Goal: Information Seeking & Learning: Understand process/instructions

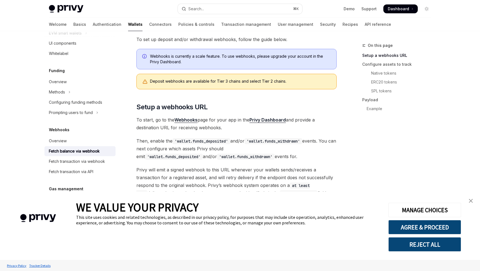
scroll to position [65, 0]
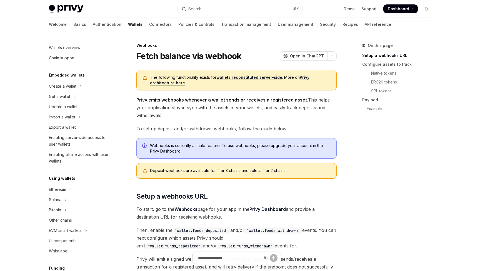
scroll to position [198, 0]
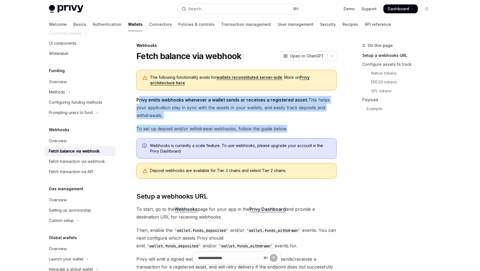
drag, startPoint x: 139, startPoint y: 102, endPoint x: 209, endPoint y: 132, distance: 76.7
click at [209, 132] on span "To set up deposit and/or withdrawal webhooks, follow the guide below." at bounding box center [236, 129] width 200 height 8
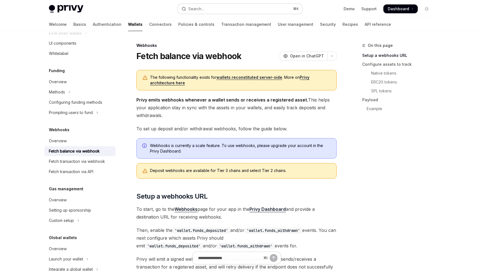
click at [219, 7] on button "Search... ⌘ K" at bounding box center [240, 9] width 124 height 10
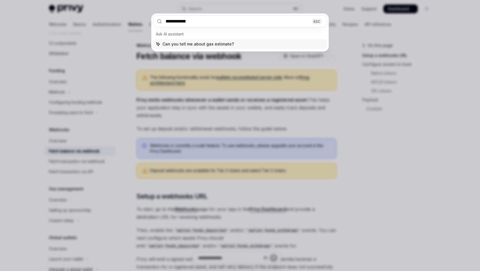
type input "**********"
type textarea "*"
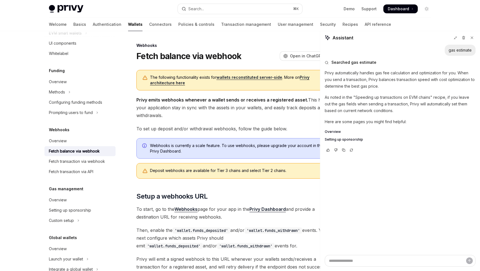
type textarea "*"
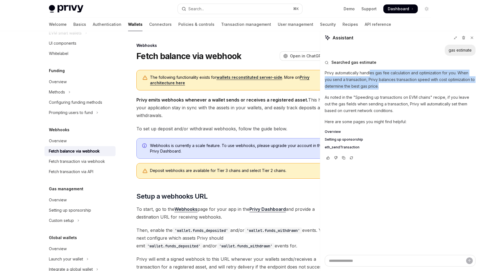
drag, startPoint x: 371, startPoint y: 73, endPoint x: 401, endPoint y: 87, distance: 32.7
click at [401, 87] on p "Privy automatically handles gas fee calculation and optimization for you. When …" at bounding box center [399, 80] width 151 height 20
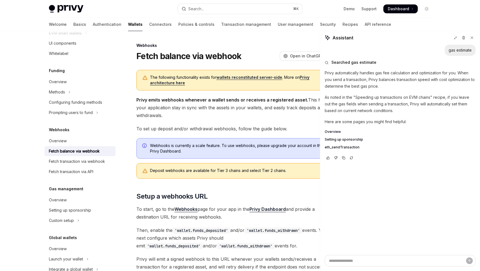
click at [335, 147] on span "eth_sendTransaction" at bounding box center [341, 147] width 35 height 4
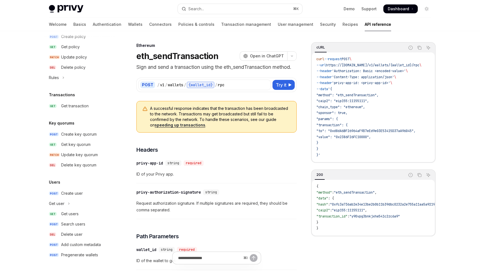
scroll to position [383, 0]
click at [206, 261] on input "Ask a question..." at bounding box center [210, 258] width 90 height 12
type input "**********"
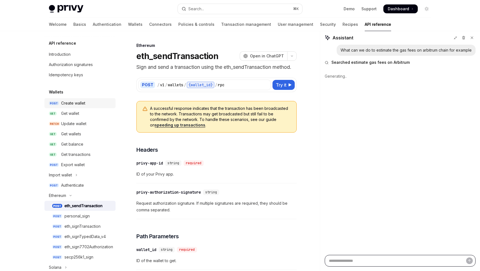
scroll to position [0, 0]
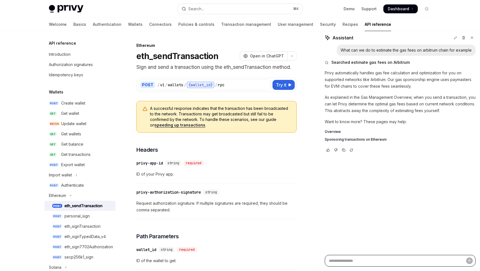
type textarea "*"
